Goal: Task Accomplishment & Management: Use online tool/utility

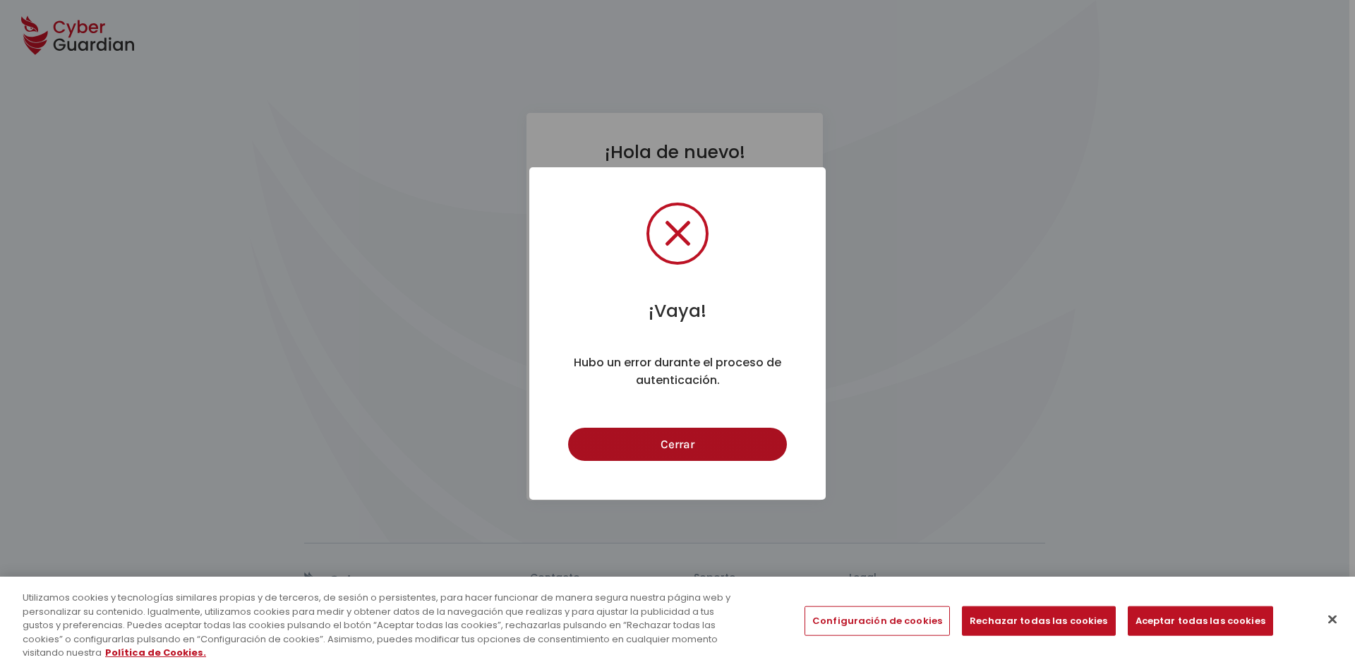
click at [690, 451] on button "Cerrar" at bounding box center [677, 444] width 218 height 33
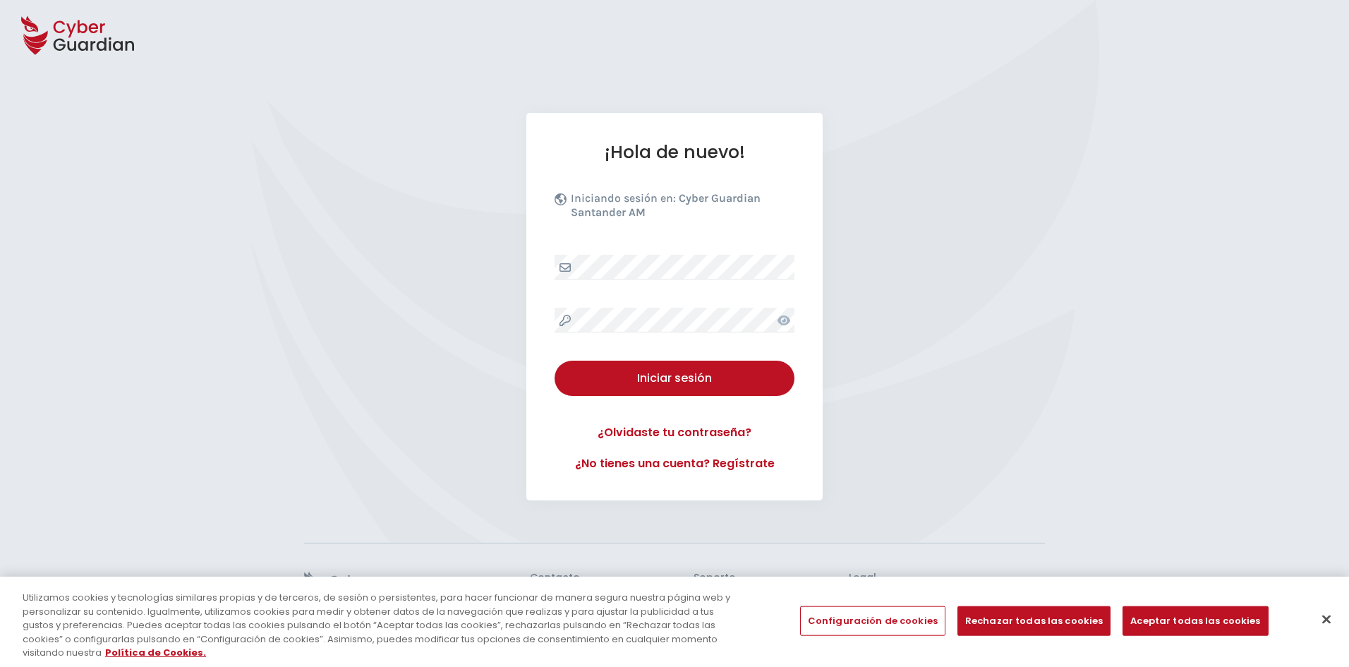
click at [782, 325] on icon at bounding box center [784, 320] width 13 height 11
click at [619, 389] on button "Iniciar sesión" at bounding box center [675, 378] width 240 height 35
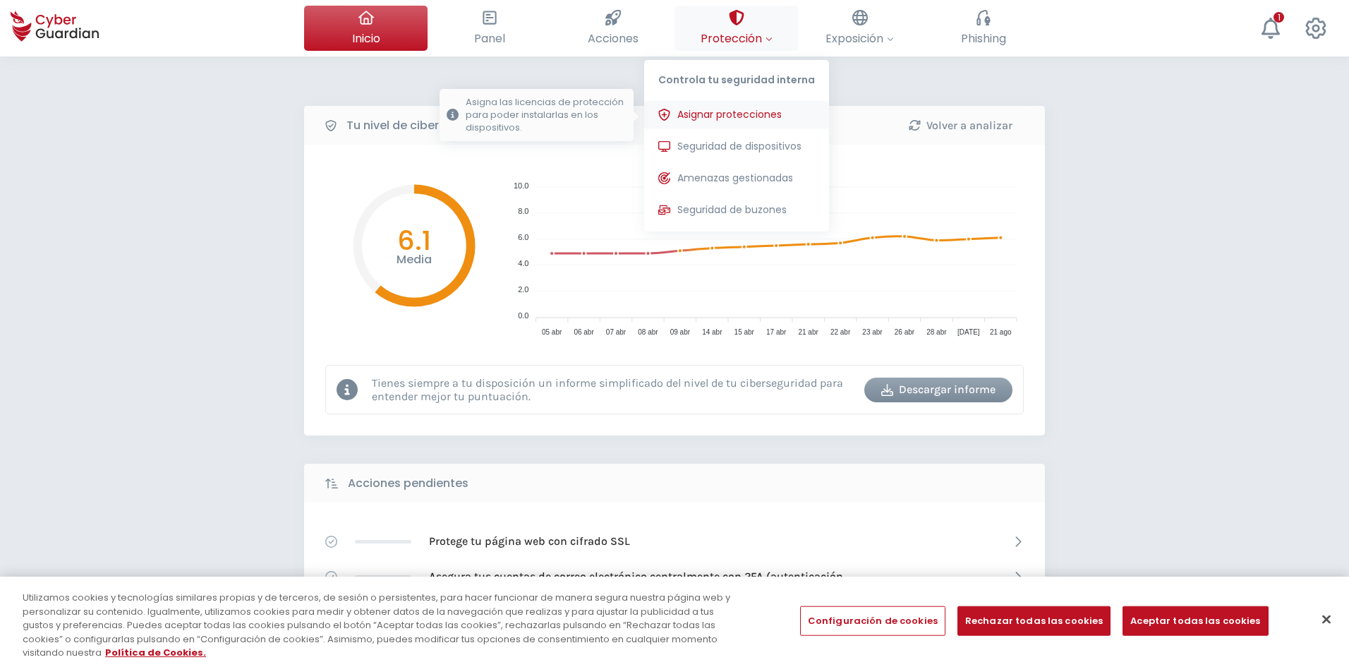
click at [760, 109] on span "Asignar protecciones" at bounding box center [729, 114] width 104 height 15
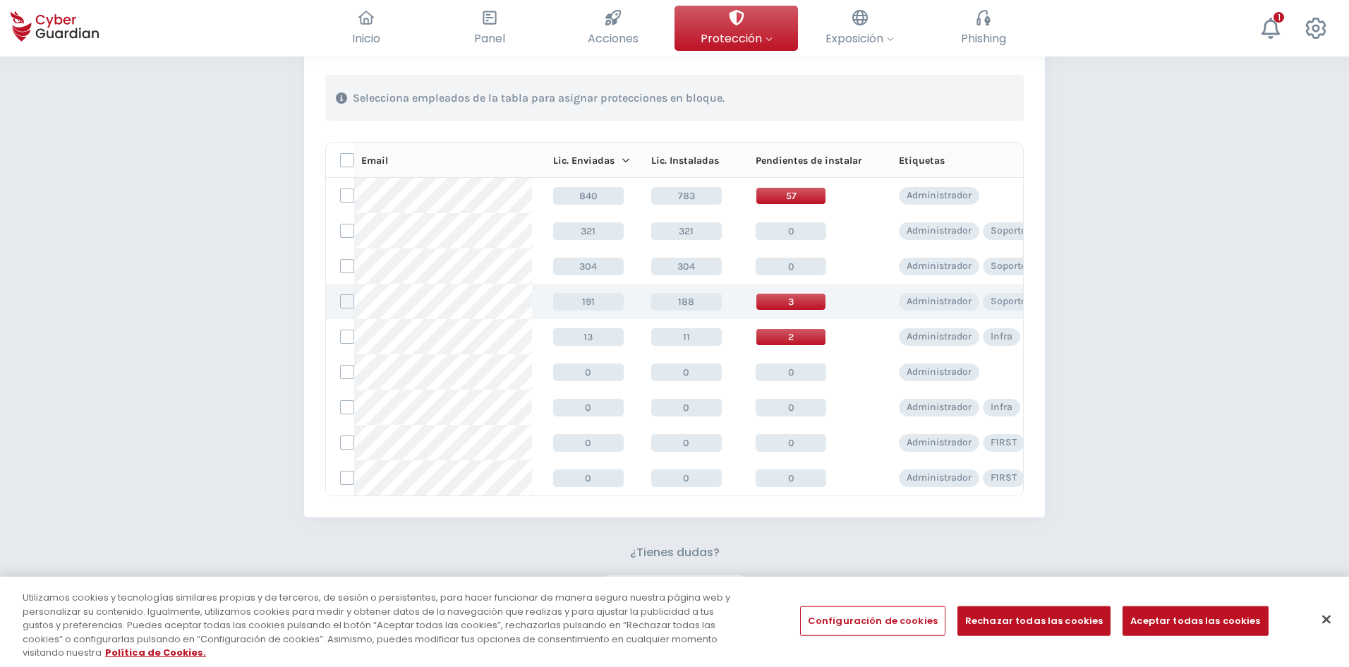
scroll to position [212, 0]
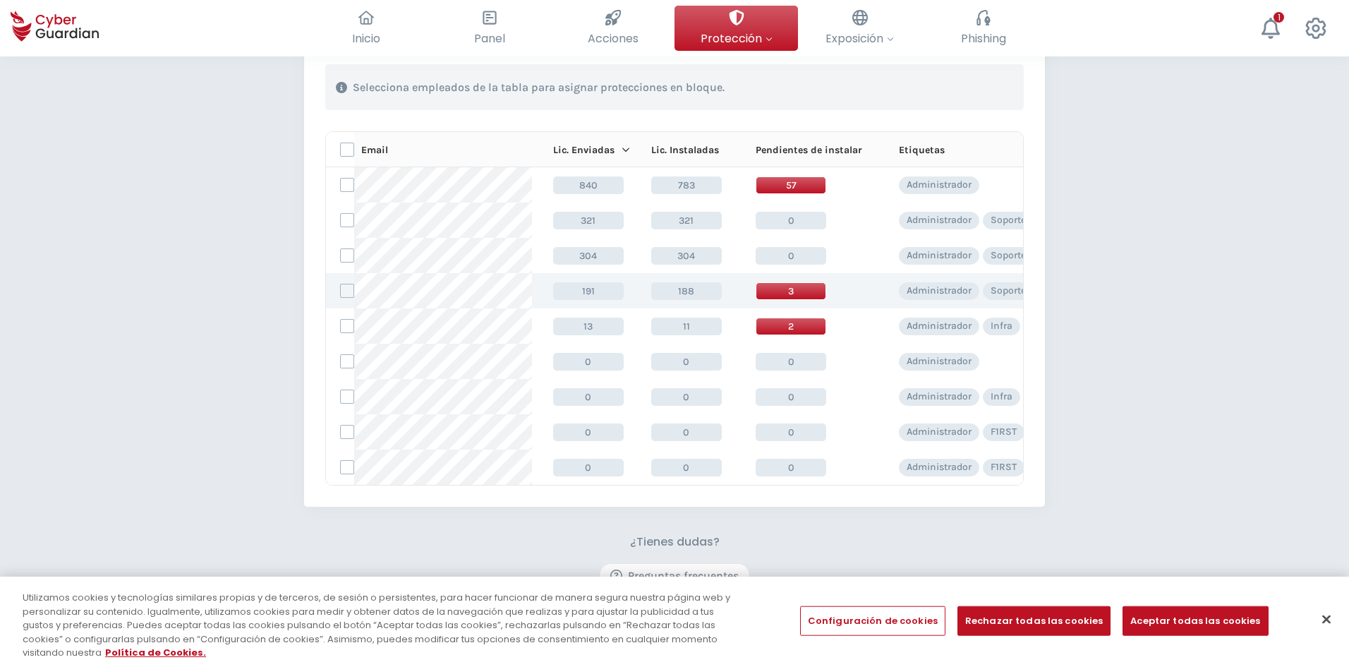
click at [794, 289] on span "3" at bounding box center [791, 291] width 71 height 18
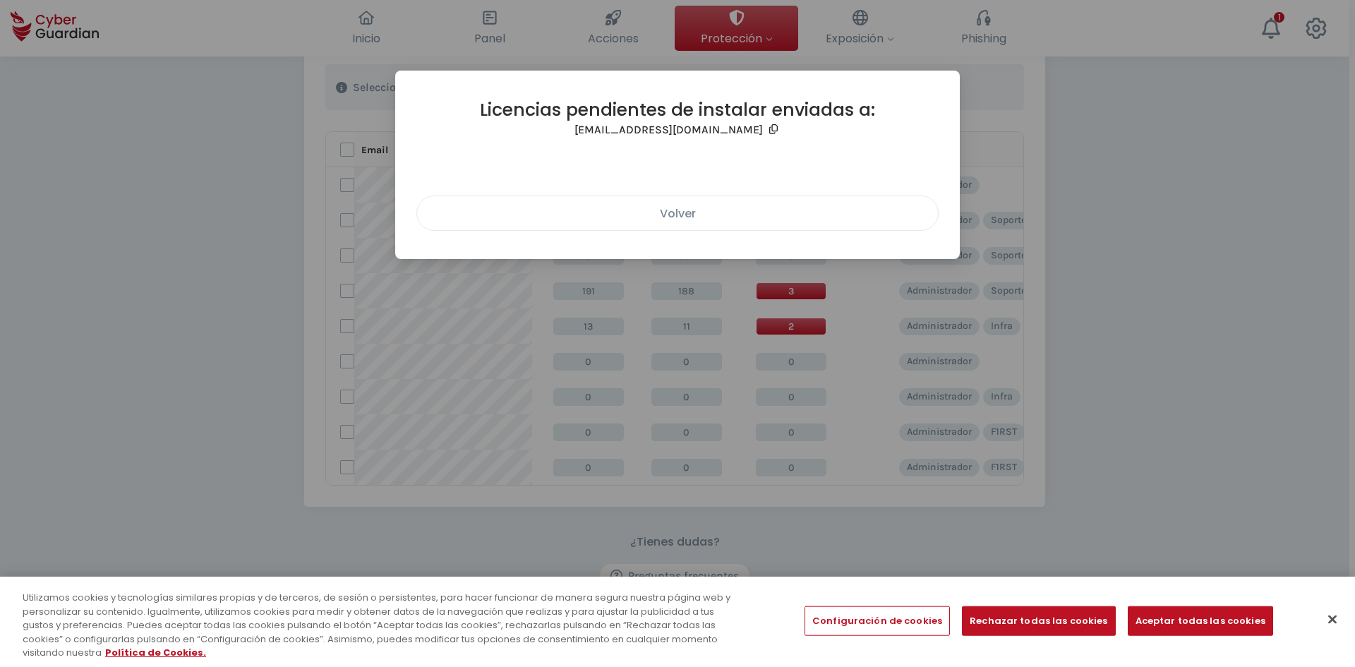
click at [663, 217] on div "Volver" at bounding box center [678, 214] width 500 height 18
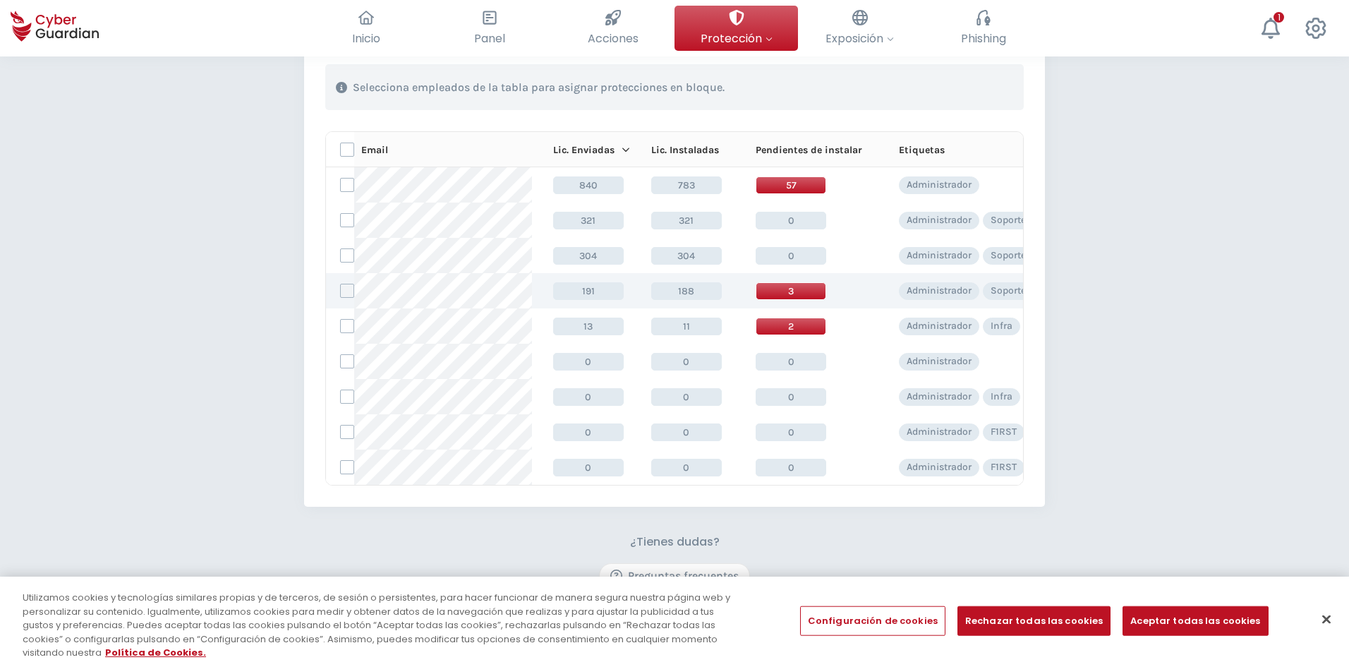
click at [351, 289] on label at bounding box center [347, 291] width 14 height 14
click at [341, 289] on input "checkbox" at bounding box center [341, 290] width 0 height 13
click at [888, 90] on div "Asignar protecciones" at bounding box center [938, 87] width 128 height 17
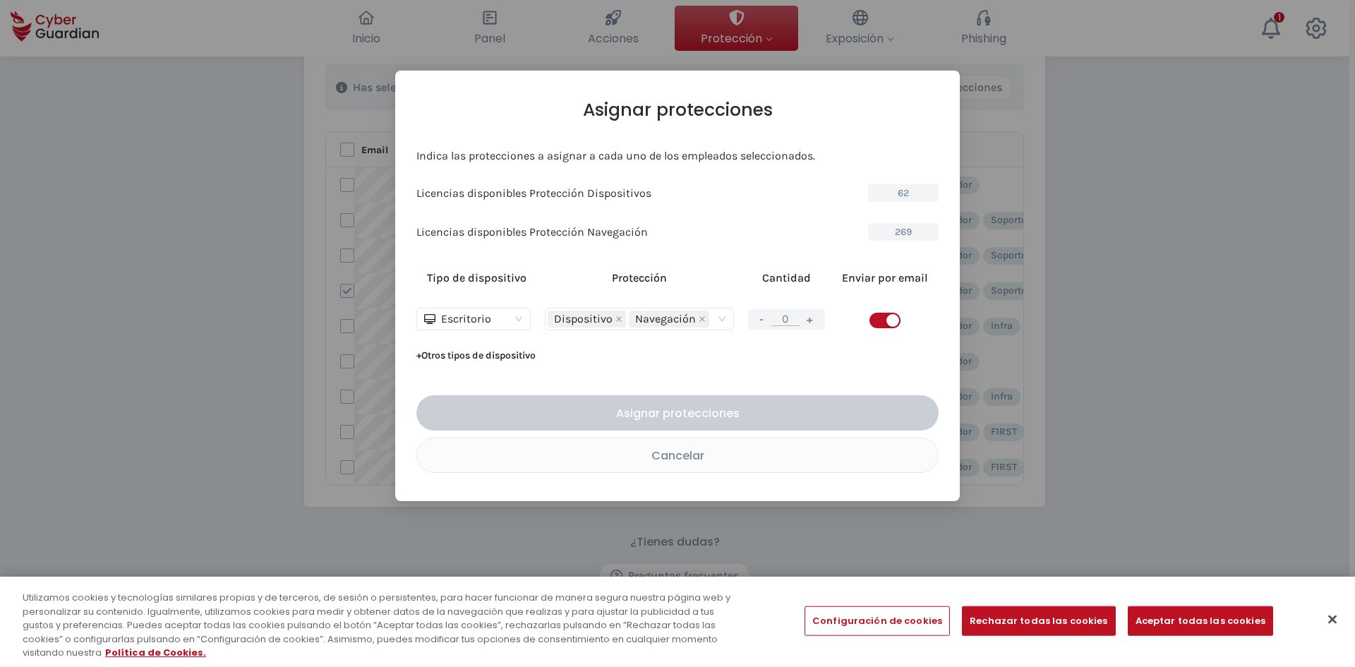
click at [811, 317] on button "+" at bounding box center [810, 319] width 17 height 18
type input "1"
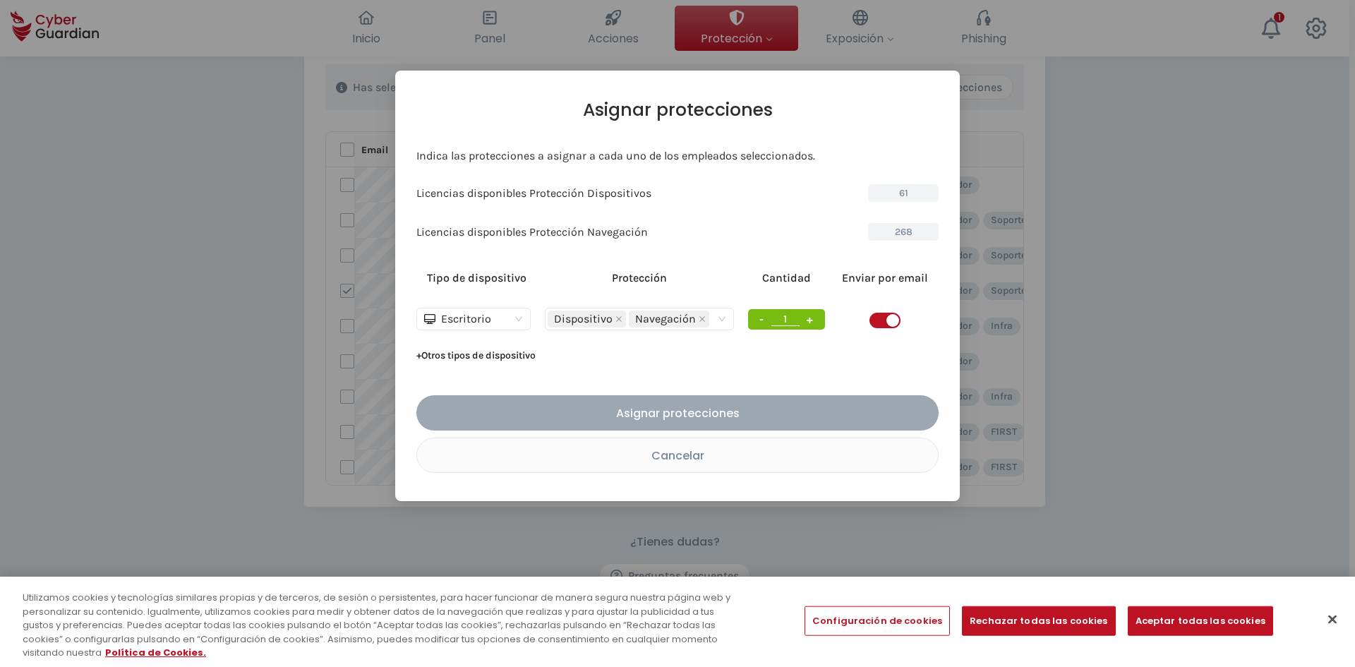
click at [729, 419] on div "Asignar protecciones" at bounding box center [677, 413] width 501 height 18
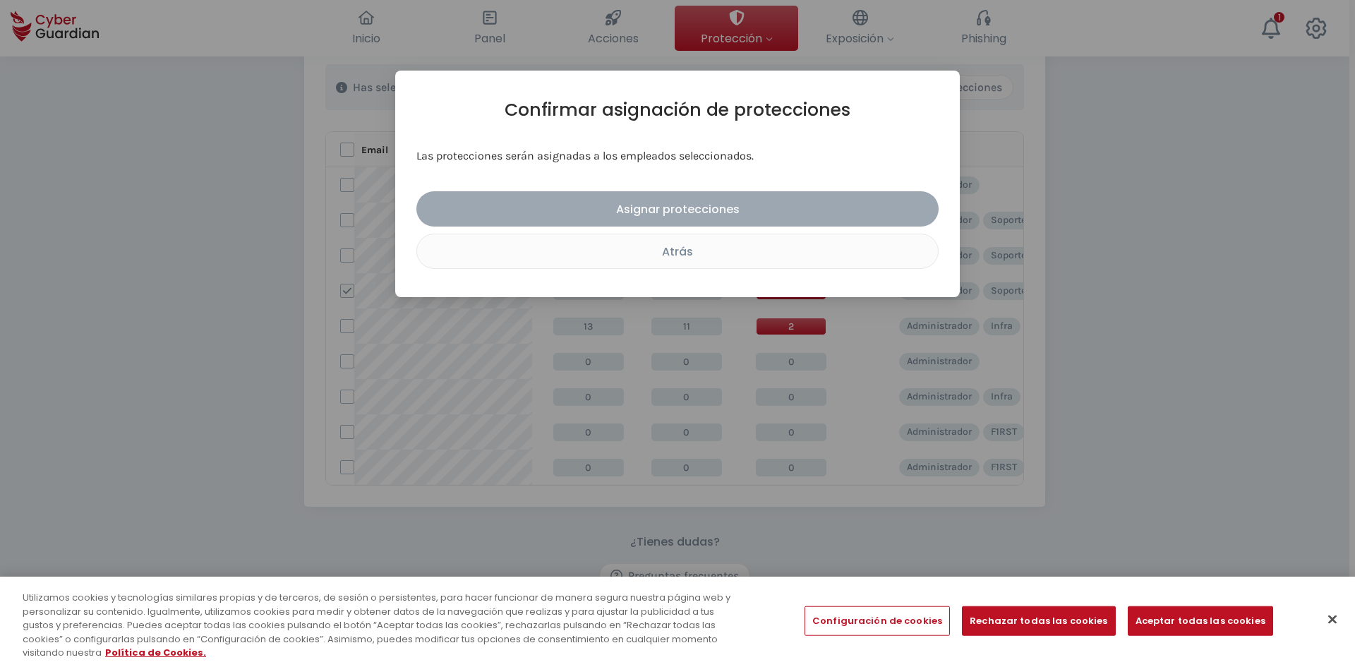
click at [672, 210] on div "Asignar protecciones" at bounding box center [677, 209] width 501 height 18
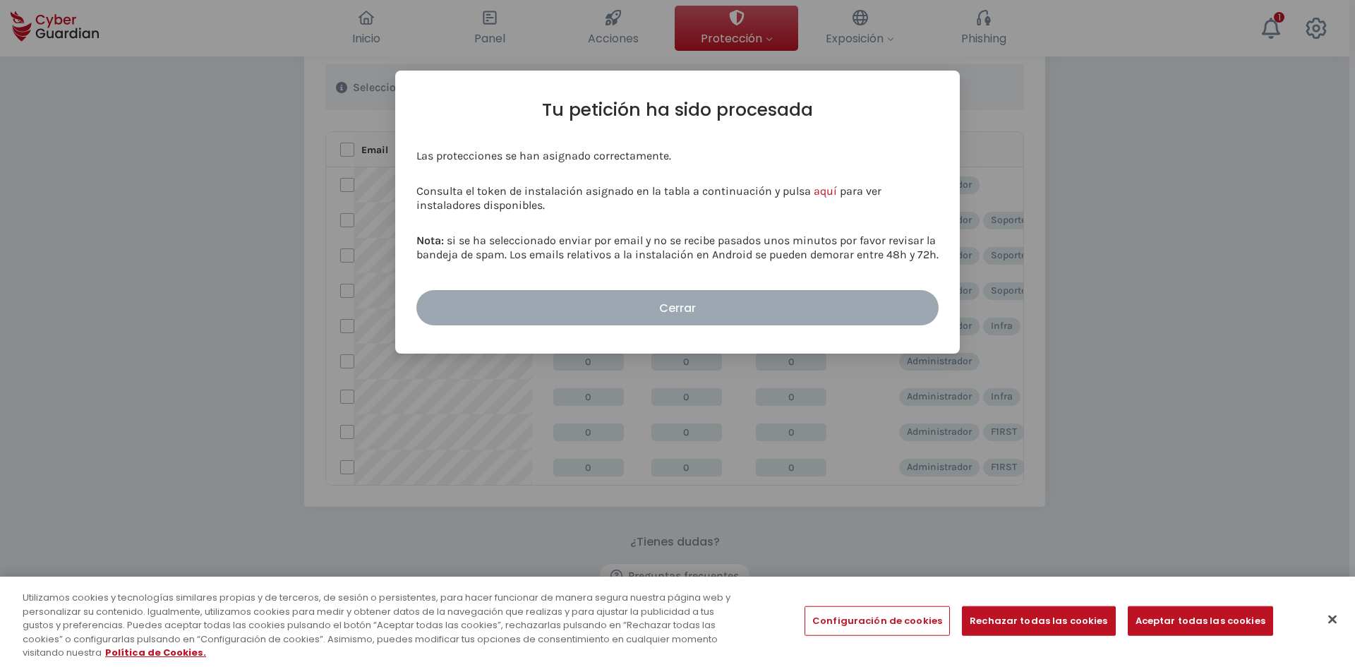
click at [665, 305] on div "Cerrar" at bounding box center [677, 308] width 501 height 18
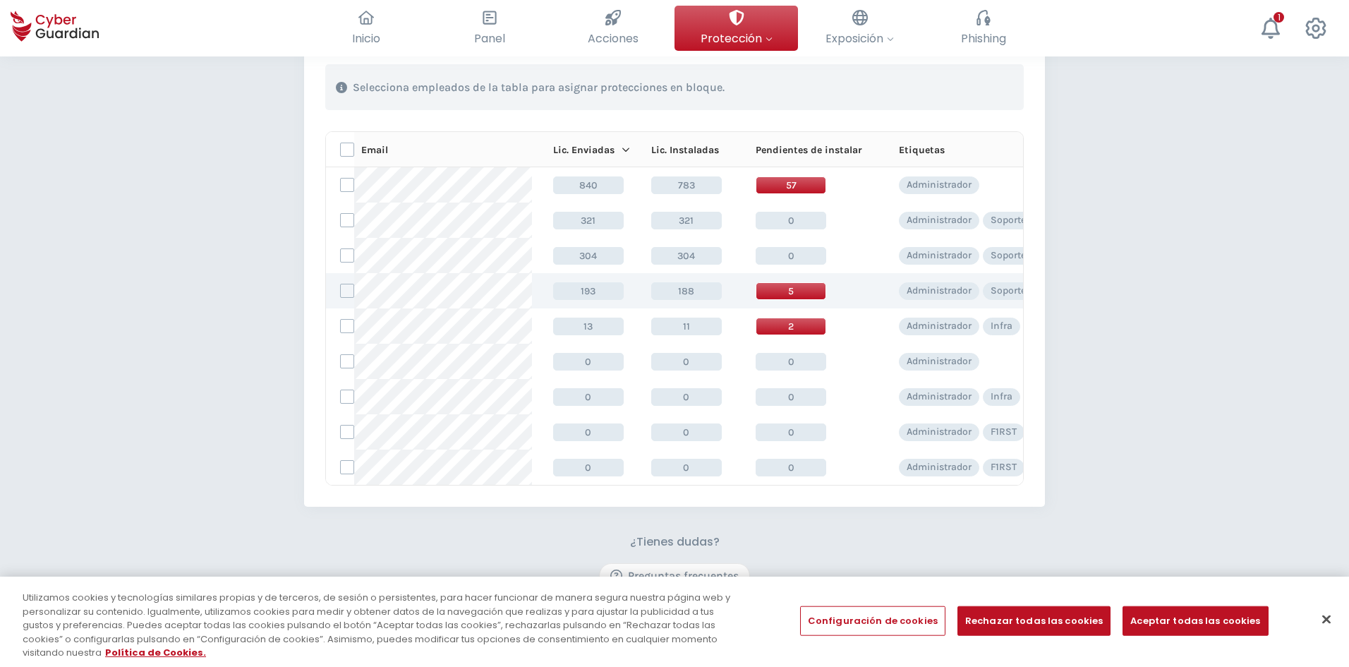
click at [785, 294] on span "5" at bounding box center [791, 291] width 71 height 18
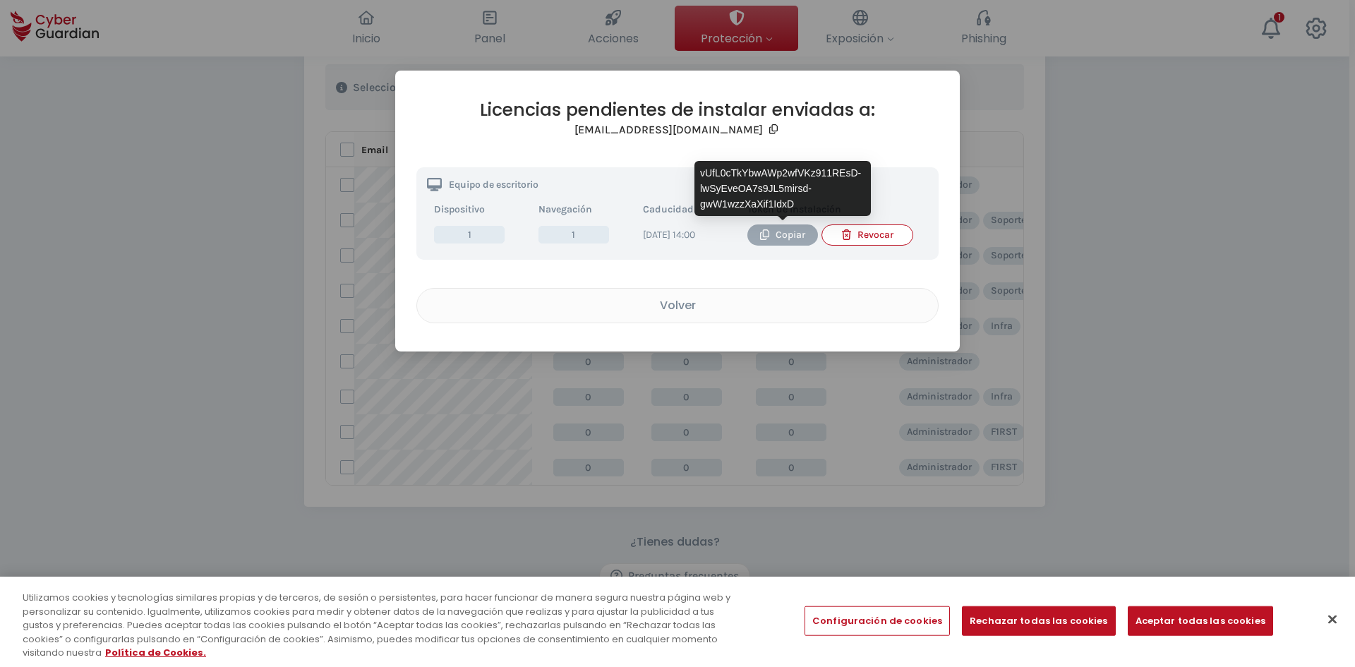
click at [778, 233] on div "Copiar" at bounding box center [782, 235] width 49 height 16
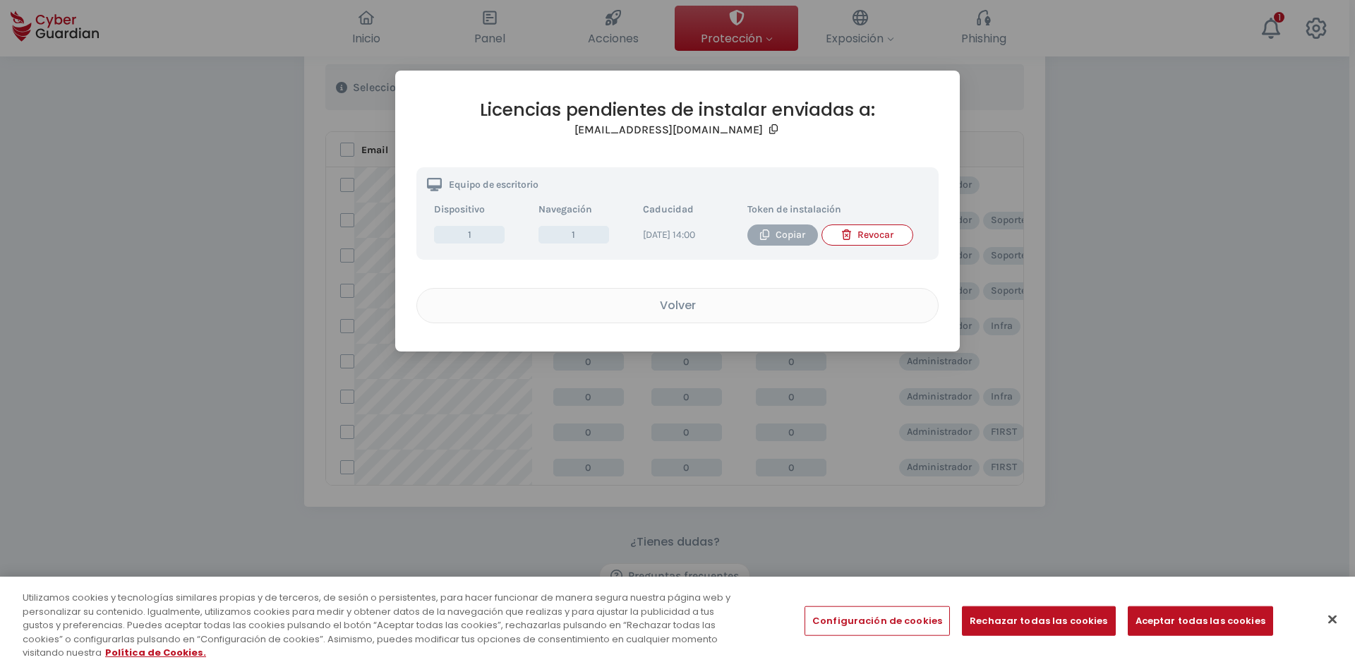
click at [785, 242] on div "Copiar" at bounding box center [782, 235] width 49 height 16
click at [248, 374] on div "Licencias pendientes de instalar enviadas a: [EMAIL_ADDRESS][DOMAIN_NAME] Equip…" at bounding box center [677, 333] width 1355 height 667
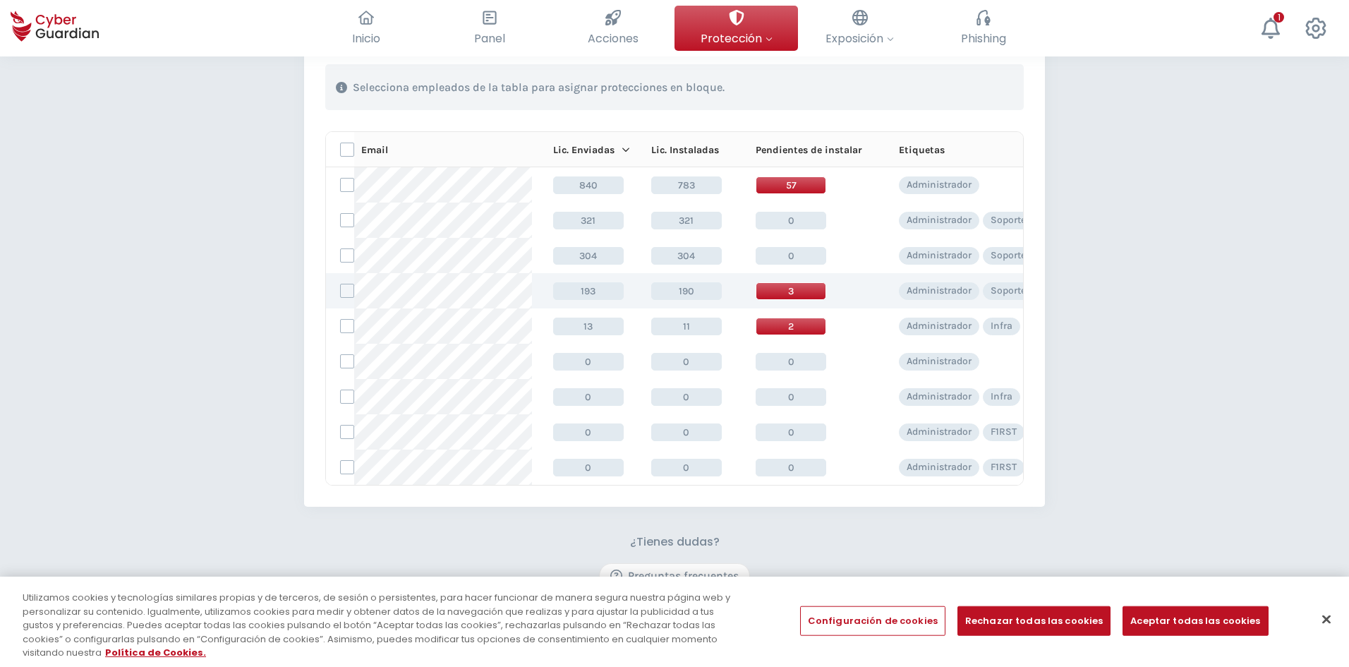
click at [783, 300] on td "3" at bounding box center [805, 290] width 143 height 35
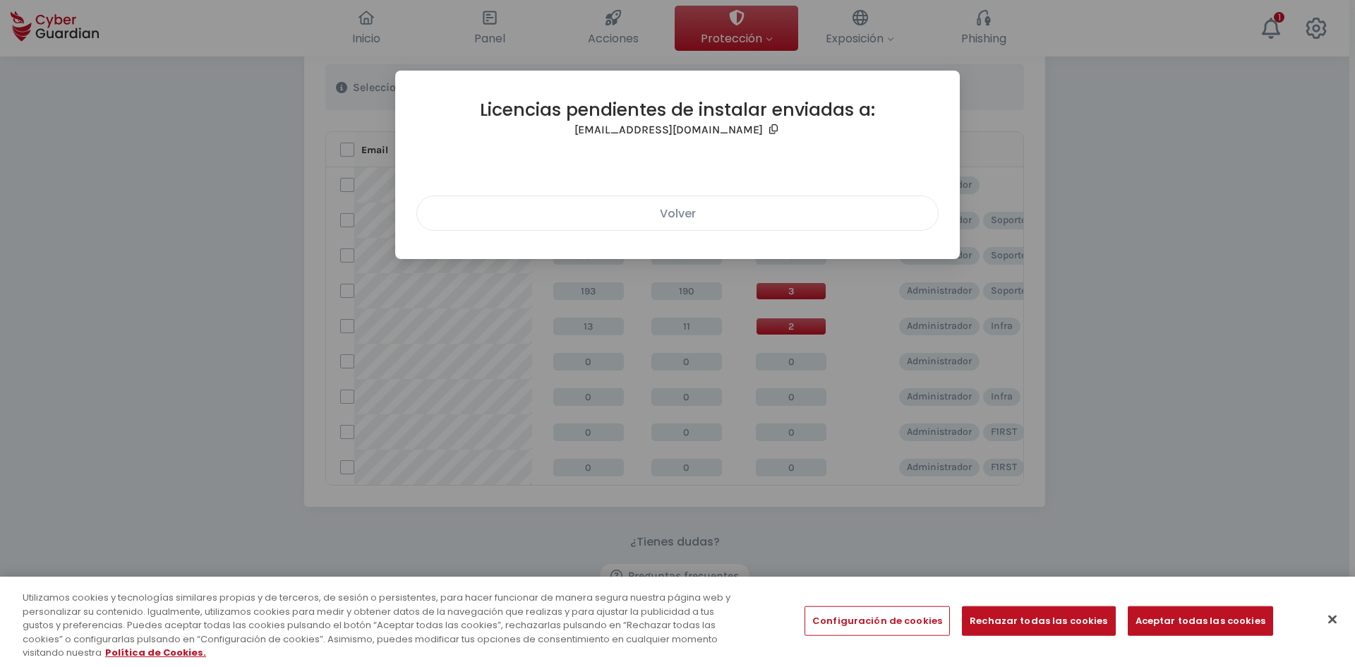
click at [705, 220] on div "Volver" at bounding box center [678, 214] width 500 height 18
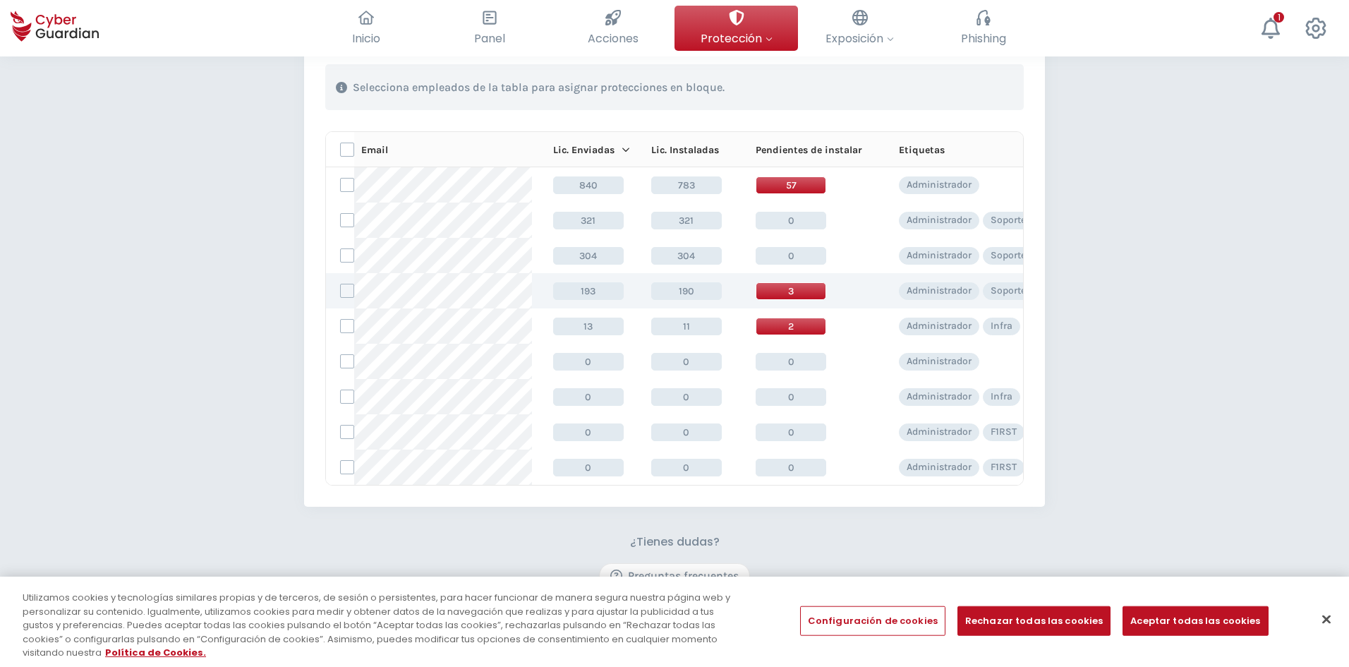
click at [933, 281] on td "Administrador Soporte" at bounding box center [966, 290] width 177 height 35
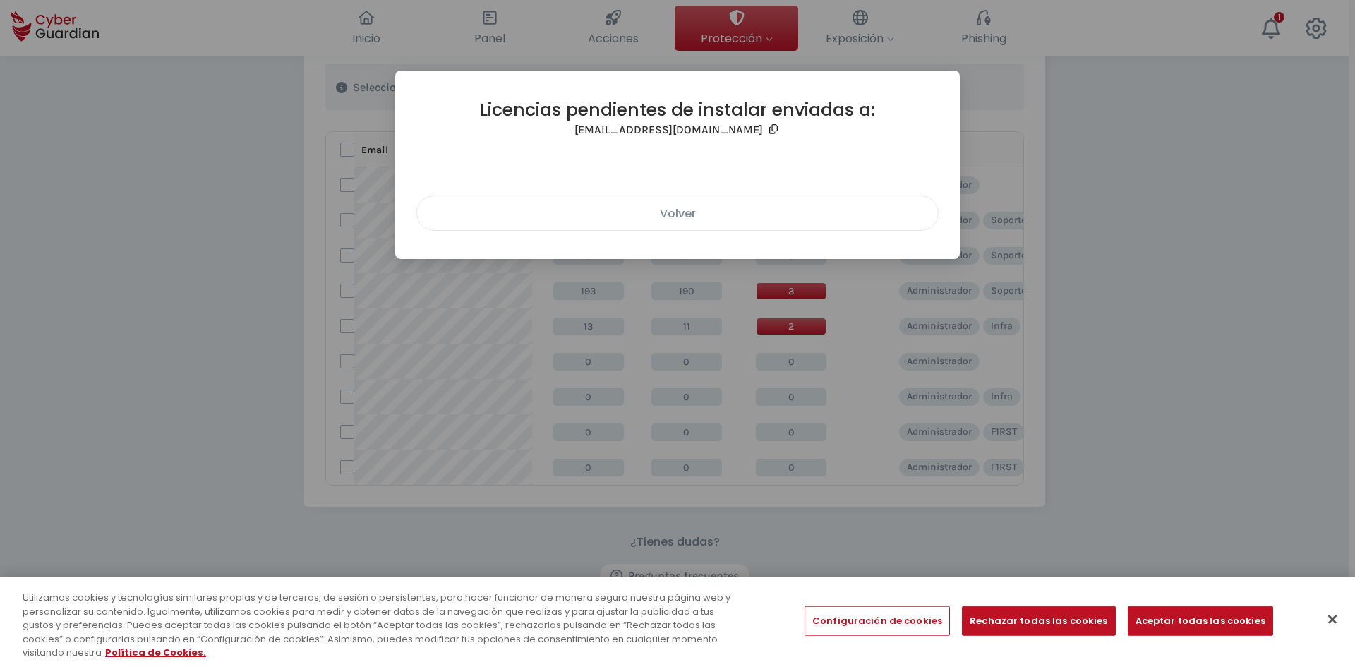
click at [693, 219] on div "Volver" at bounding box center [678, 214] width 500 height 18
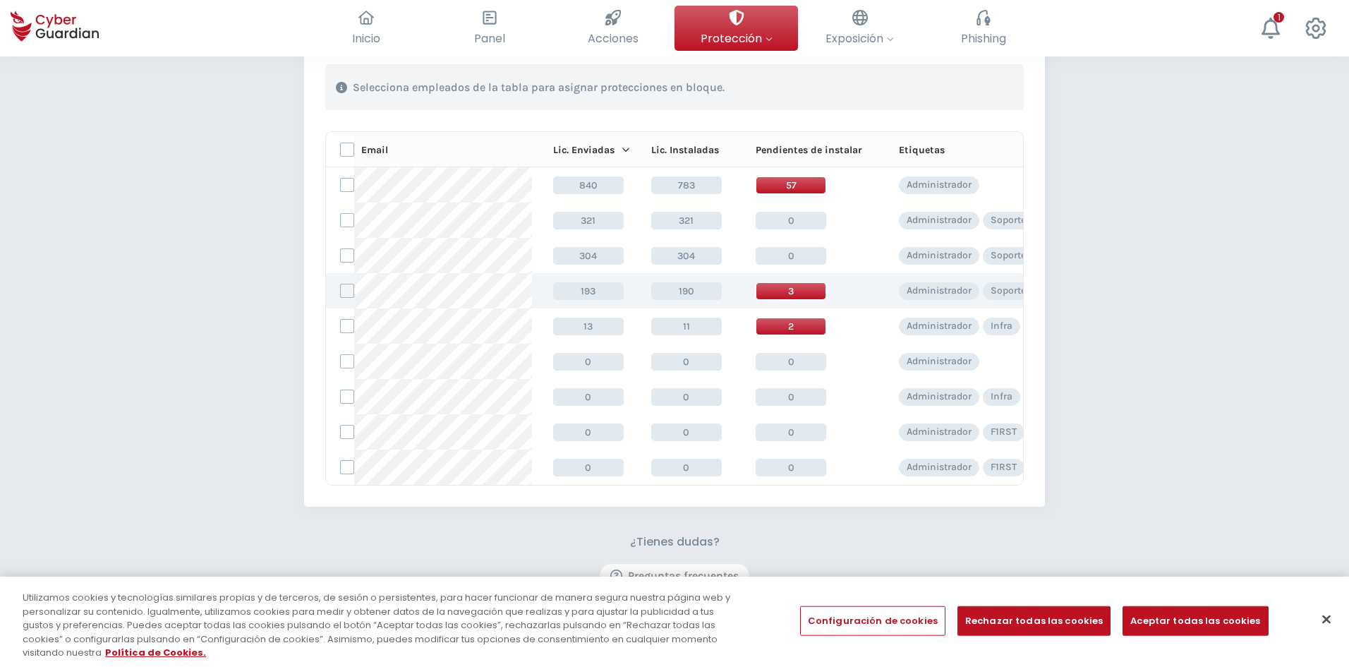
click at [348, 289] on label at bounding box center [347, 291] width 14 height 14
click at [341, 289] on input "checkbox" at bounding box center [341, 290] width 0 height 13
click at [771, 295] on span "3" at bounding box center [791, 291] width 71 height 18
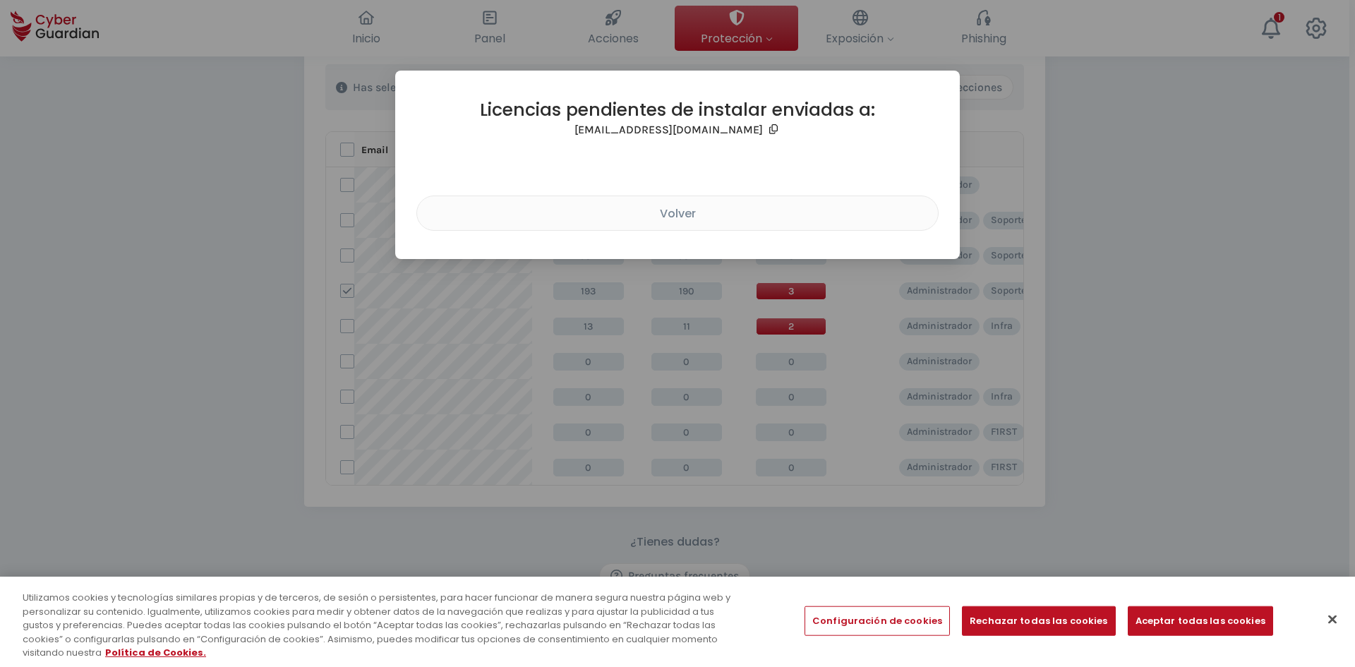
drag, startPoint x: 722, startPoint y: 226, endPoint x: 722, endPoint y: 261, distance: 35.3
click at [722, 226] on button "Volver" at bounding box center [677, 212] width 522 height 35
